Goal: Check status: Check status

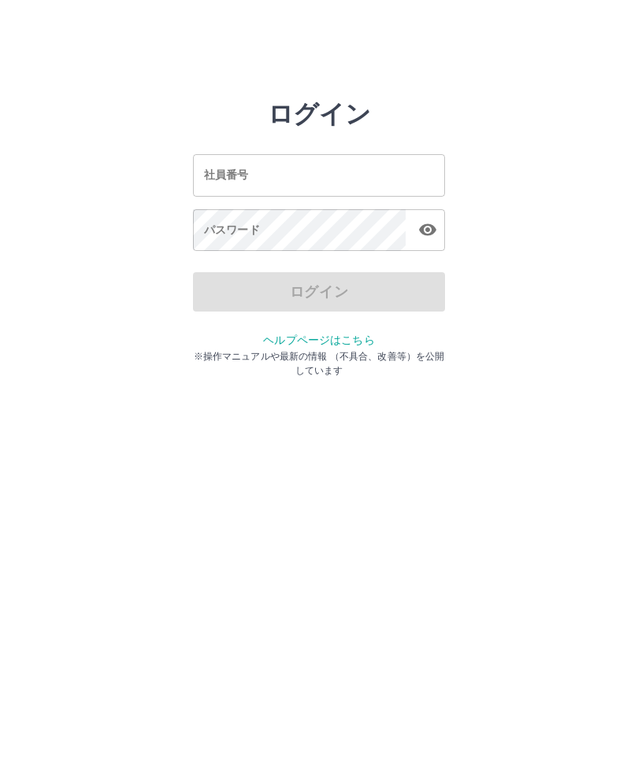
click at [224, 179] on div "社員番号 社員番号" at bounding box center [319, 175] width 252 height 42
click at [216, 174] on input "社員番号" at bounding box center [319, 175] width 252 height 42
type input "*******"
click at [227, 231] on div "パスワード パスワード" at bounding box center [319, 231] width 252 height 44
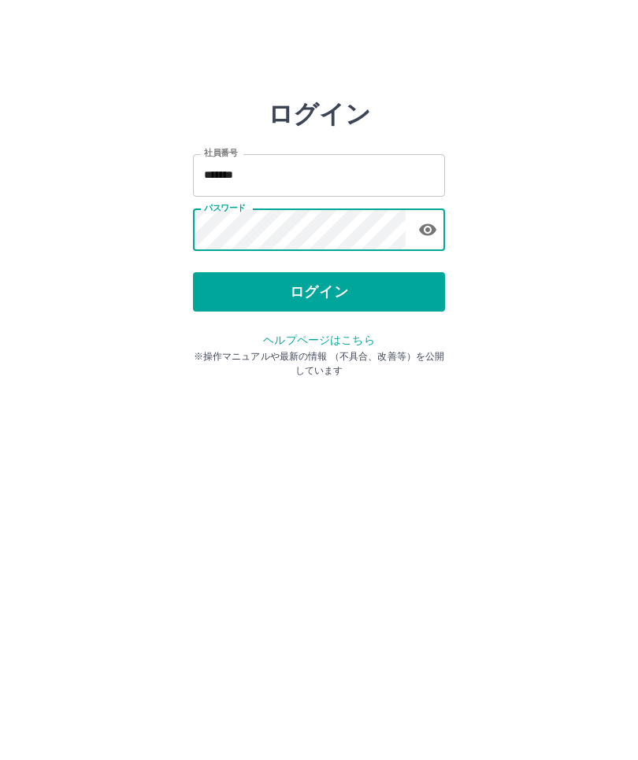
click at [339, 294] on button "ログイン" at bounding box center [319, 291] width 252 height 39
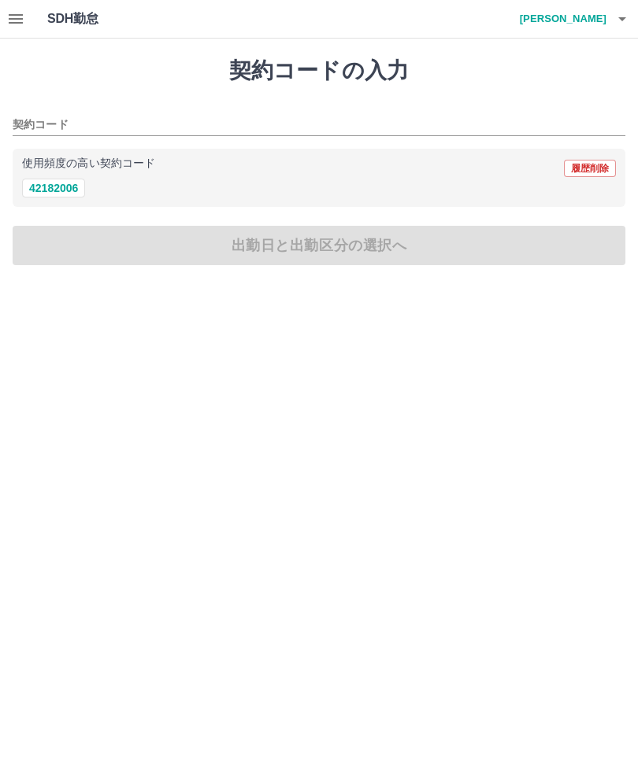
click at [57, 195] on button "42182006" at bounding box center [53, 188] width 63 height 19
type input "********"
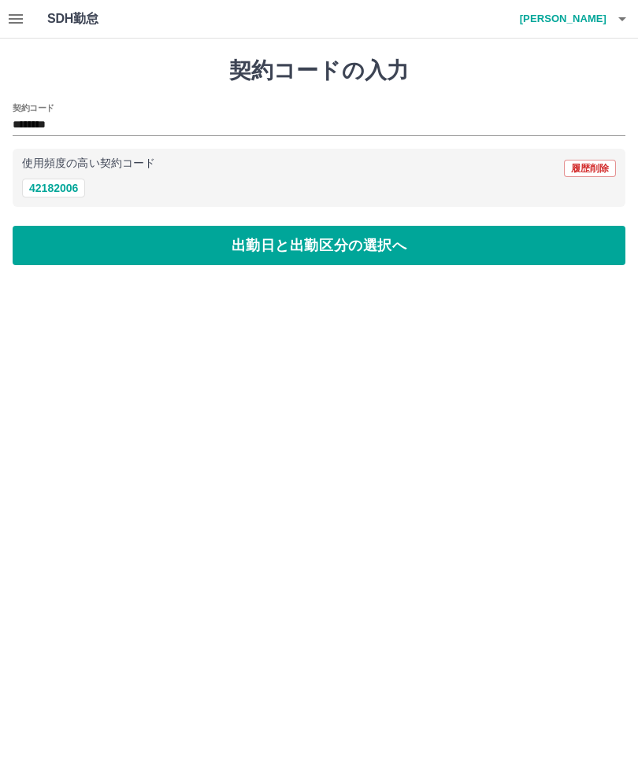
click at [24, 22] on icon "button" at bounding box center [15, 18] width 19 height 19
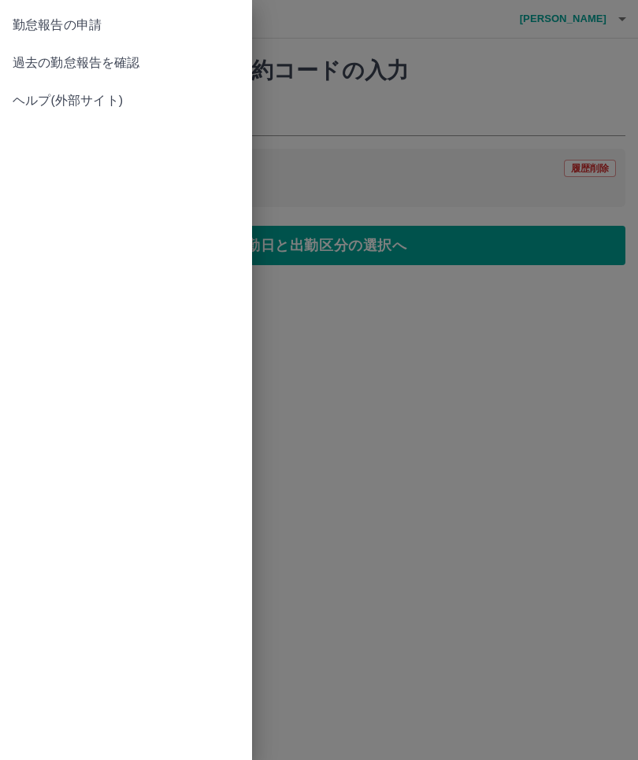
click at [120, 61] on span "過去の勤怠報告を確認" at bounding box center [126, 63] width 227 height 19
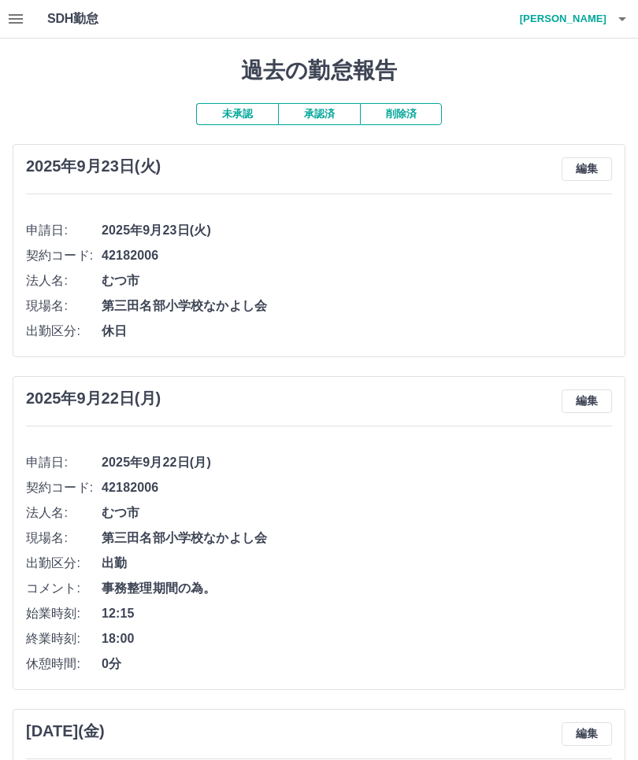
click at [250, 107] on button "未承認" at bounding box center [237, 114] width 82 height 22
click at [602, 13] on h4 "[PERSON_NAME]" at bounding box center [559, 19] width 94 height 38
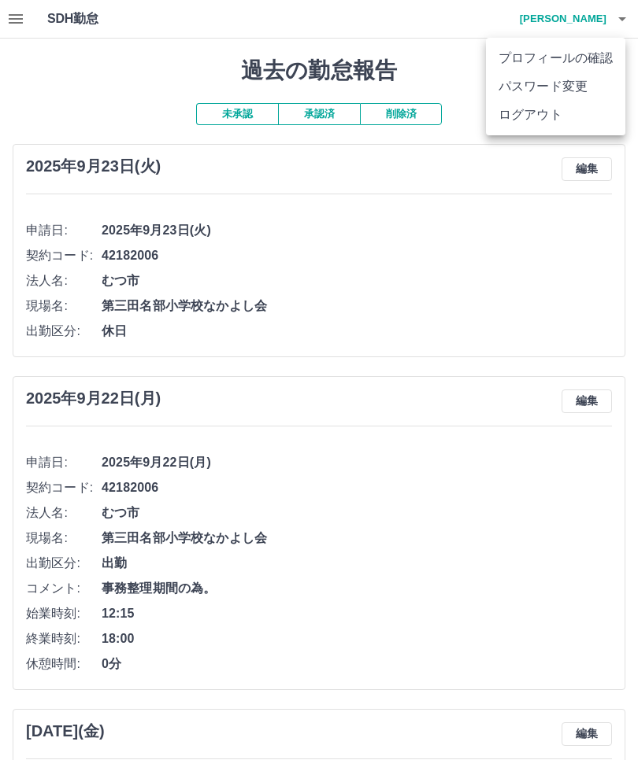
click at [532, 119] on li "ログアウト" at bounding box center [555, 115] width 139 height 28
